Goal: Find specific page/section: Find specific page/section

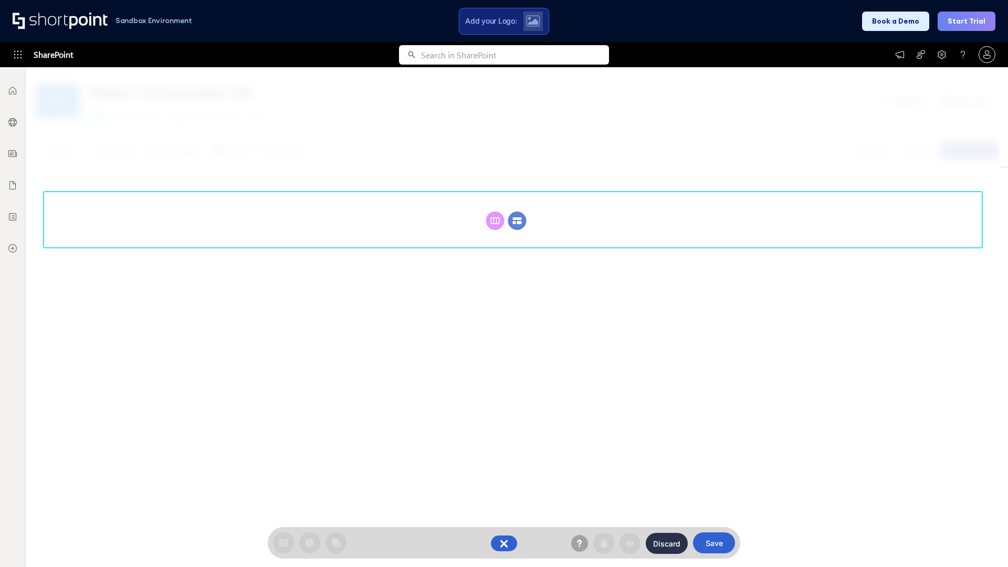
scroll to position [144, 0]
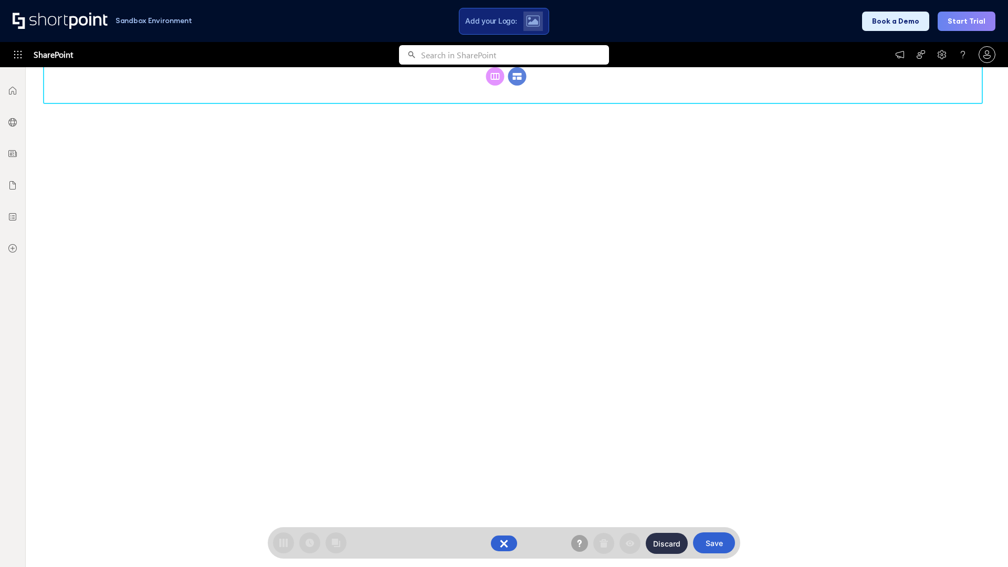
click at [517, 86] on circle at bounding box center [517, 76] width 18 height 18
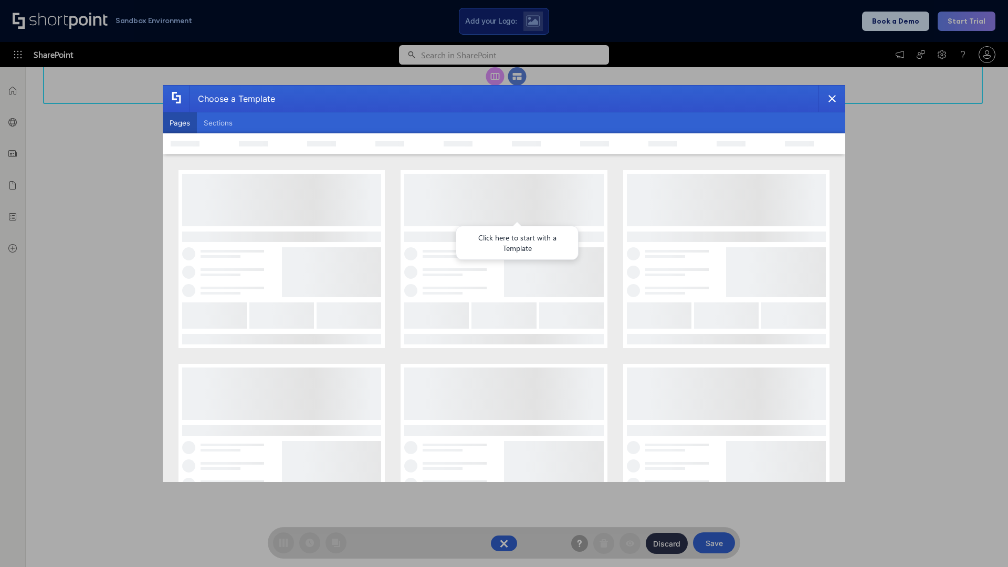
scroll to position [0, 0]
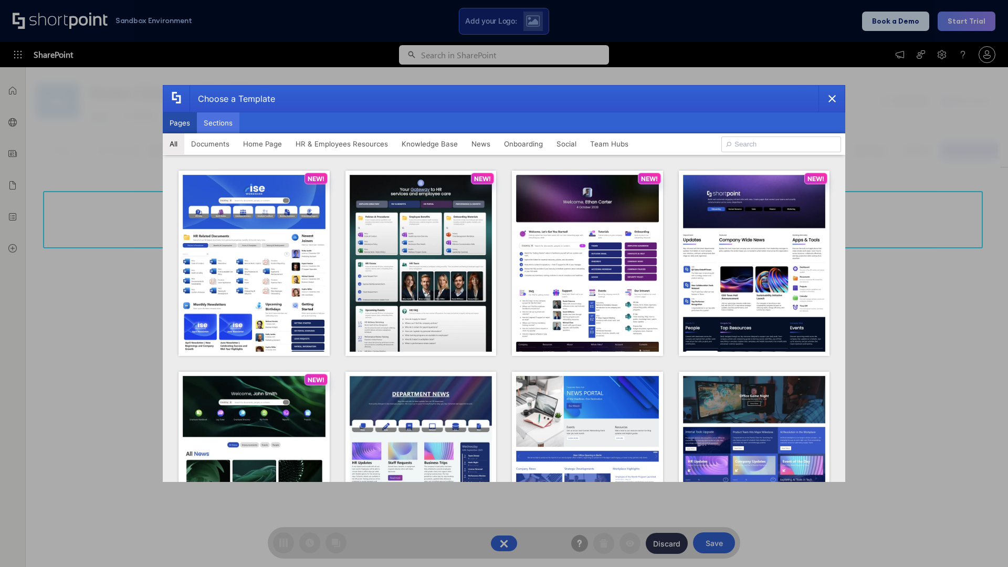
click at [218, 123] on button "Sections" at bounding box center [218, 122] width 43 height 21
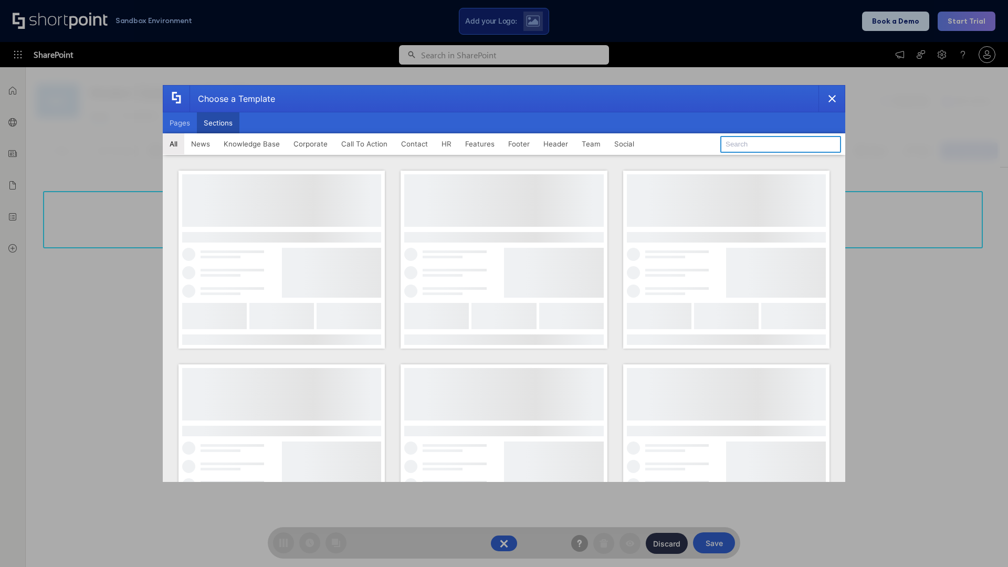
type input "Healthcare Team"
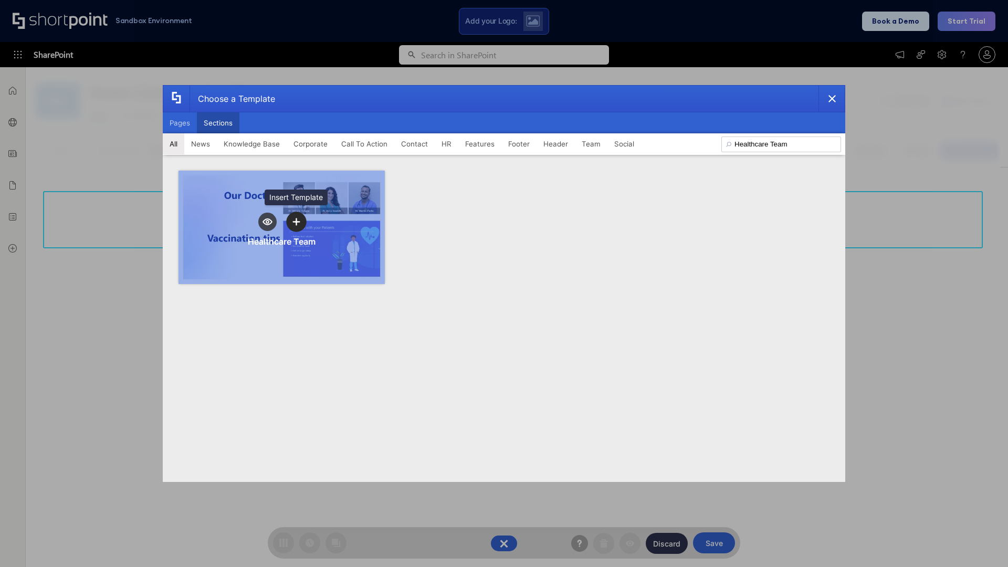
click at [296, 222] on icon "template selector" at bounding box center [296, 222] width 7 height 7
